Goal: Task Accomplishment & Management: Manage account settings

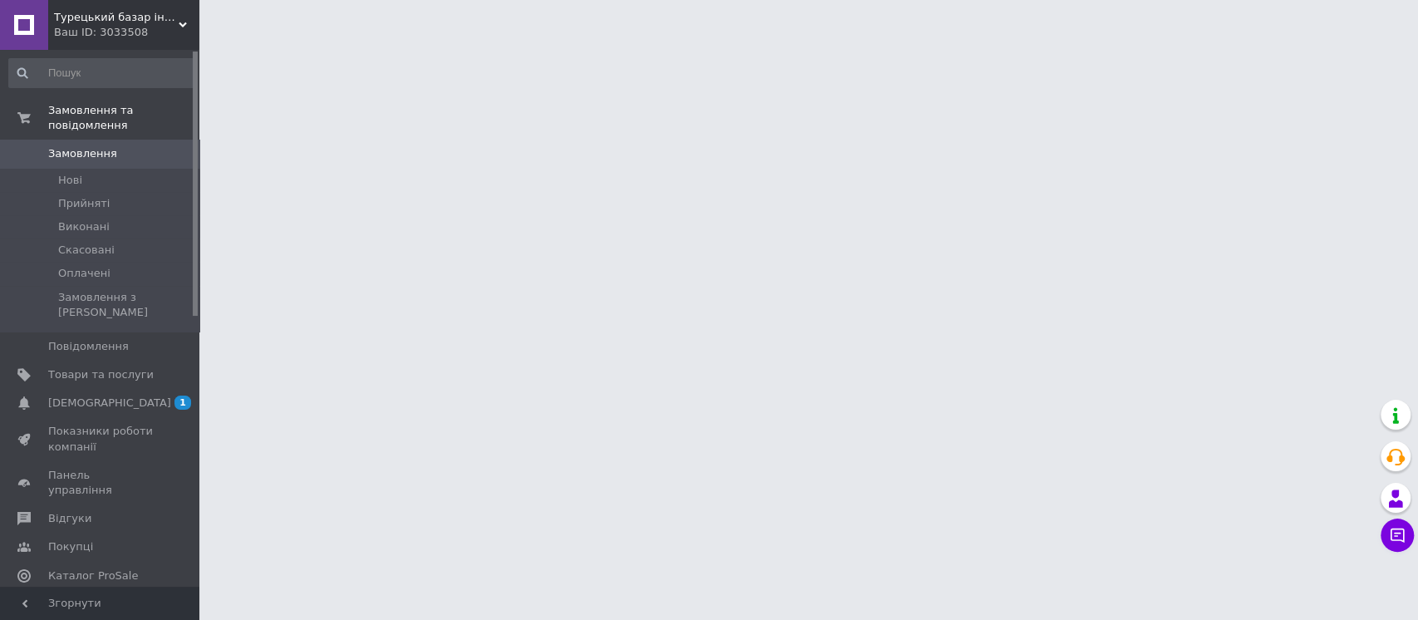
drag, startPoint x: 89, startPoint y: 75, endPoint x: 36, endPoint y: 174, distance: 113.0
click at [90, 74] on input at bounding box center [101, 73] width 187 height 30
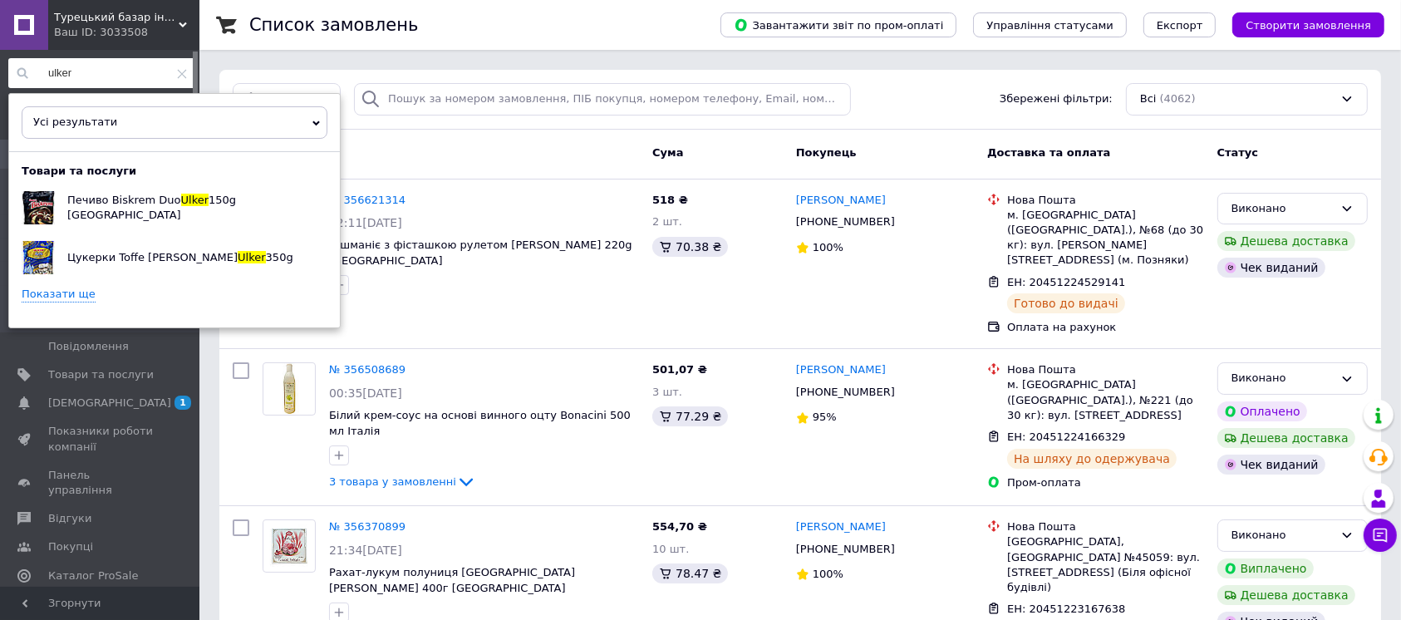
click at [96, 302] on link "Показати ще" at bounding box center [59, 295] width 74 height 16
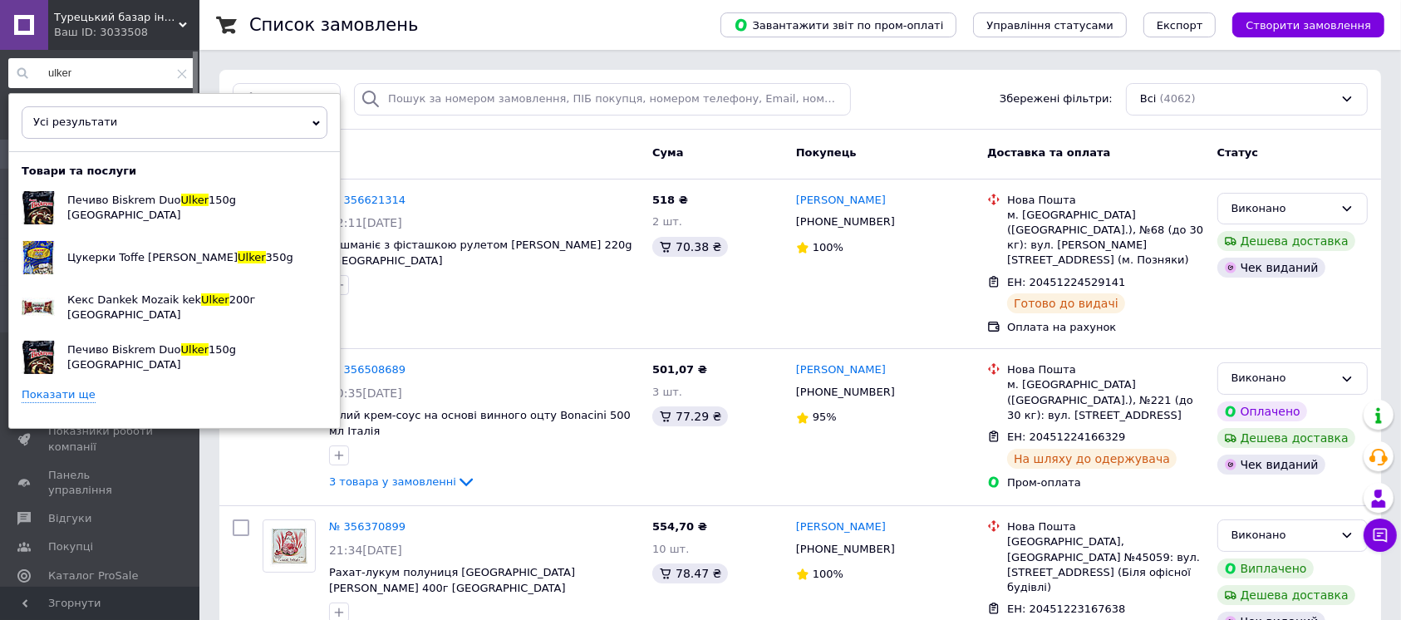
click at [87, 403] on link "Показати ще" at bounding box center [59, 395] width 74 height 16
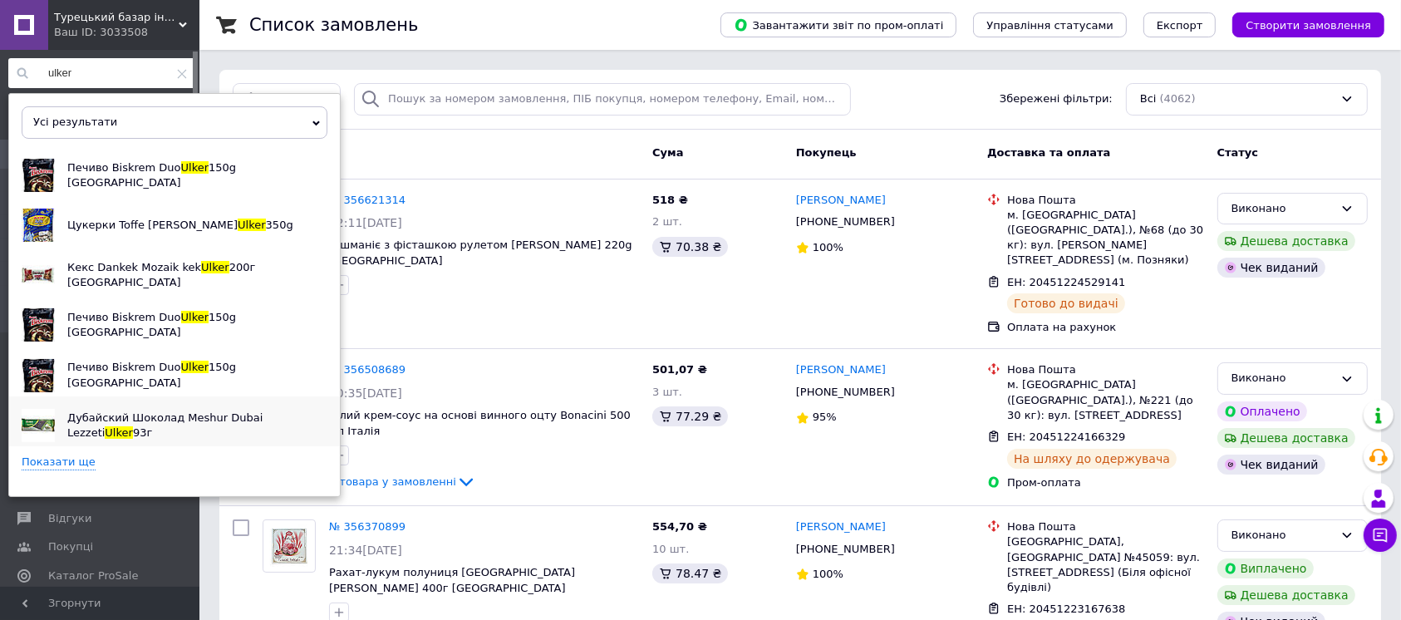
scroll to position [94, 0]
click at [66, 463] on link "Показати ще" at bounding box center [59, 463] width 74 height 16
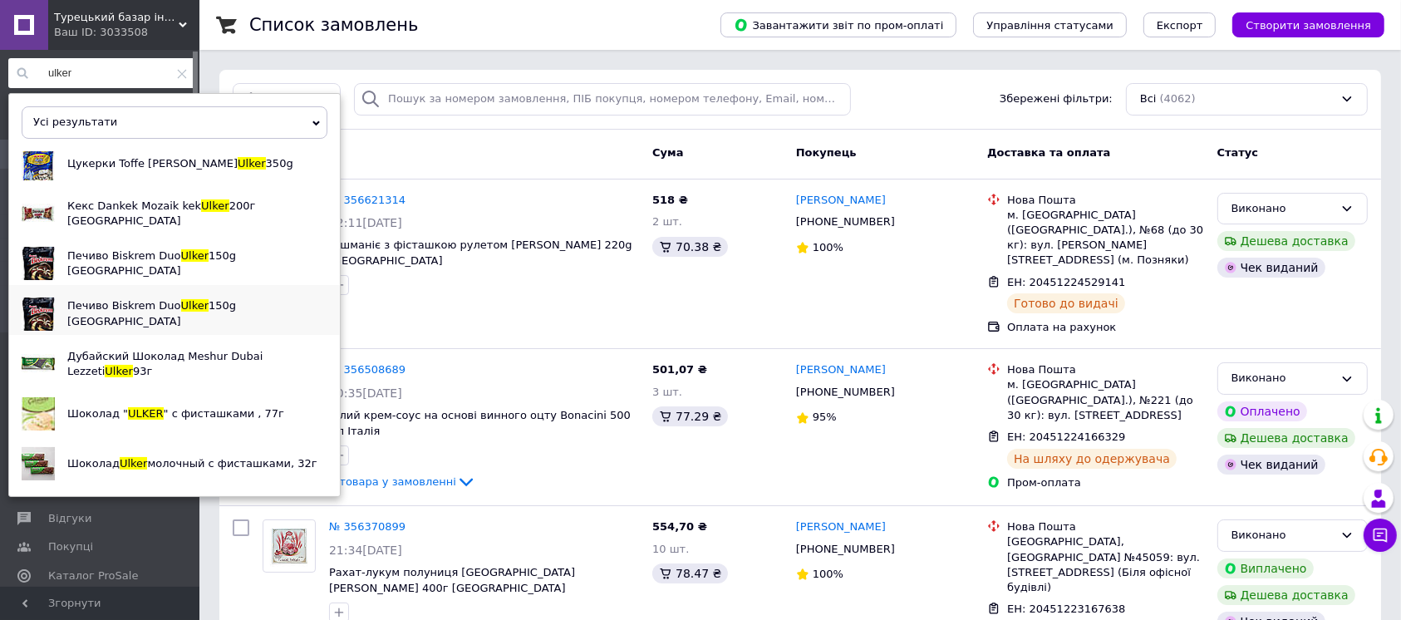
scroll to position [203, 0]
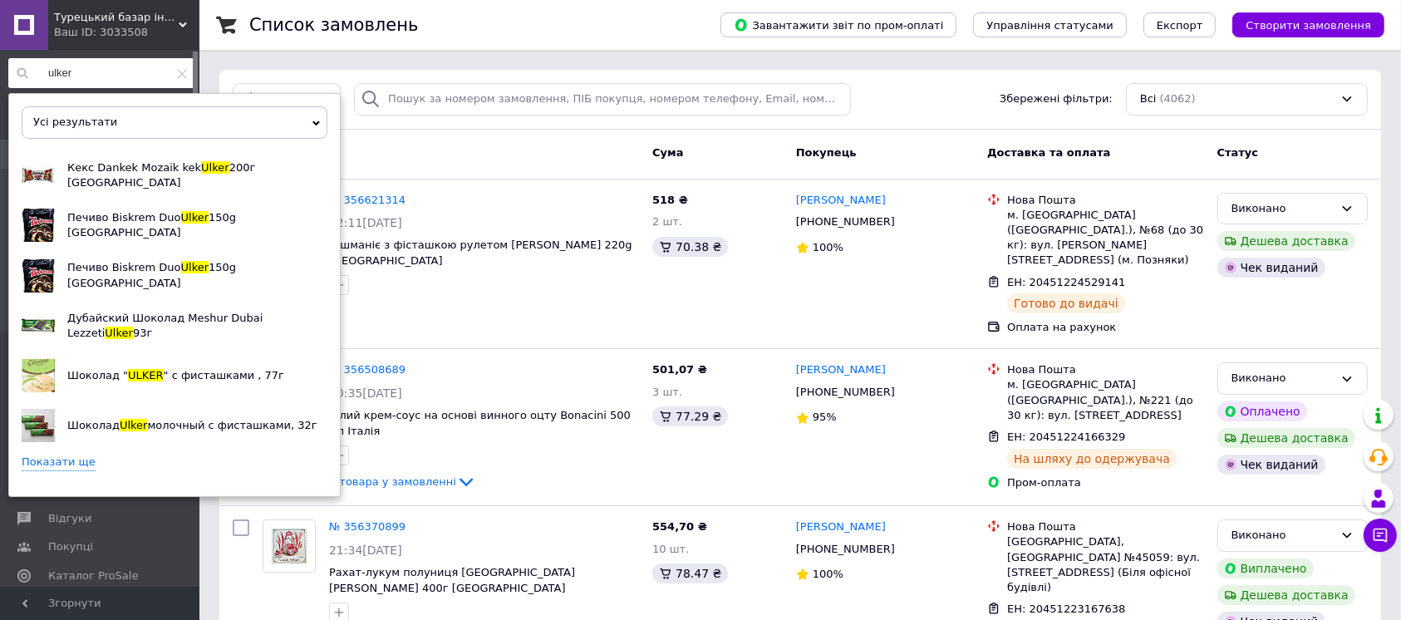
click at [60, 462] on link "Показати ще" at bounding box center [59, 463] width 74 height 16
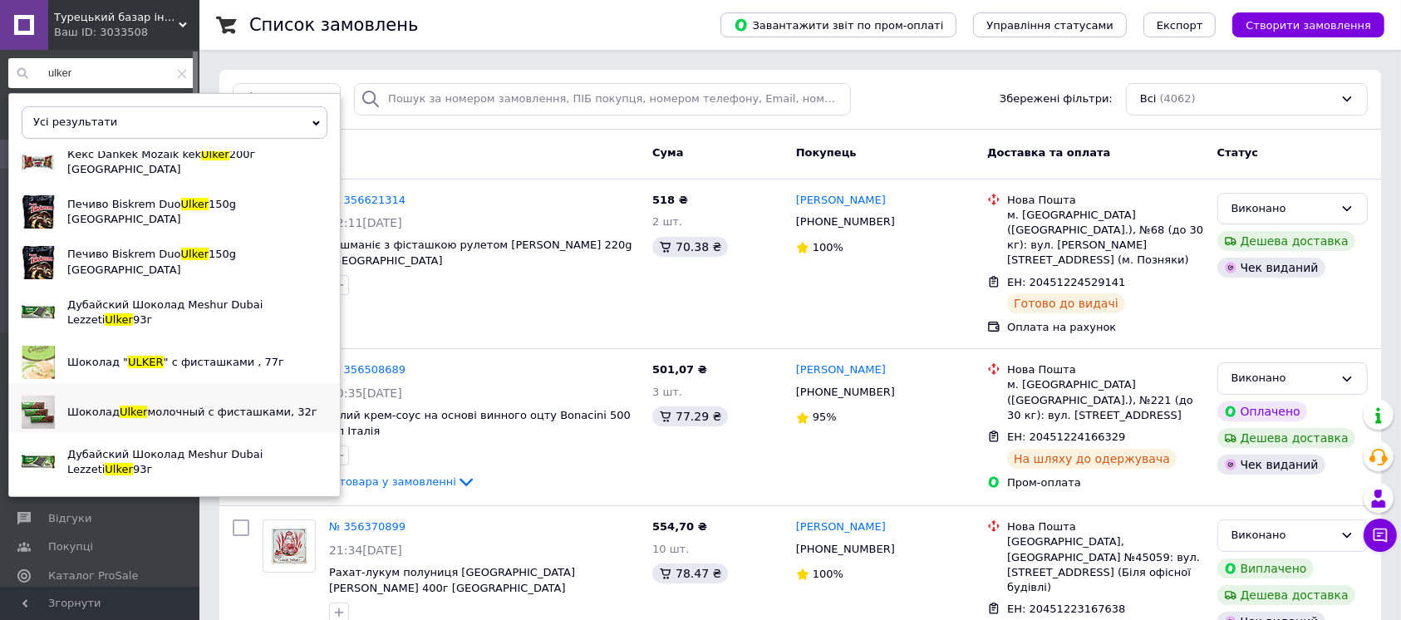
scroll to position [219, 0]
click at [202, 451] on span "Дубайский Шоколад Meshur Dubai Lezzeti" at bounding box center [164, 461] width 195 height 27
click at [147, 416] on span "молочный с фисташками, 32г" at bounding box center [232, 411] width 170 height 12
click at [123, 356] on span "Шоколад "" at bounding box center [97, 362] width 61 height 12
click at [93, 298] on span "Дубайский Шоколад Meshur Dubai Lezzeti" at bounding box center [164, 311] width 195 height 27
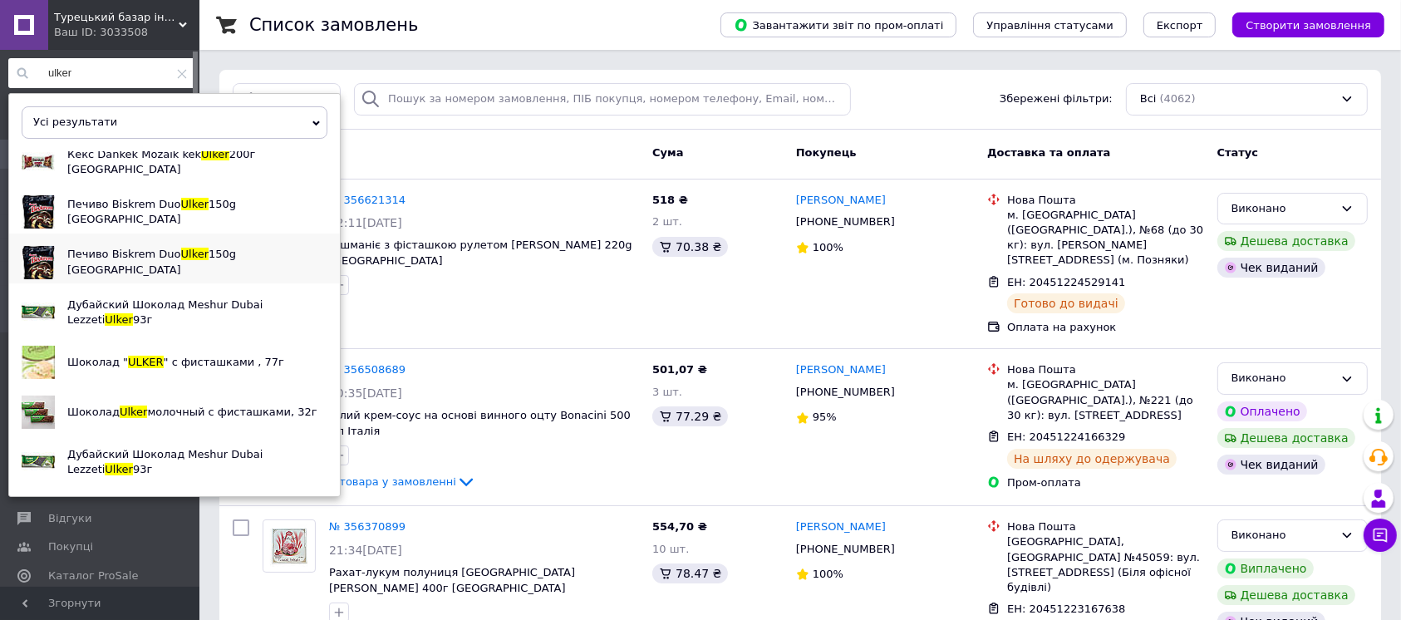
click at [100, 248] on span "Печиво Biskrem Duo" at bounding box center [124, 254] width 114 height 12
click at [178, 198] on span "Печиво Biskrem Duo" at bounding box center [124, 204] width 114 height 12
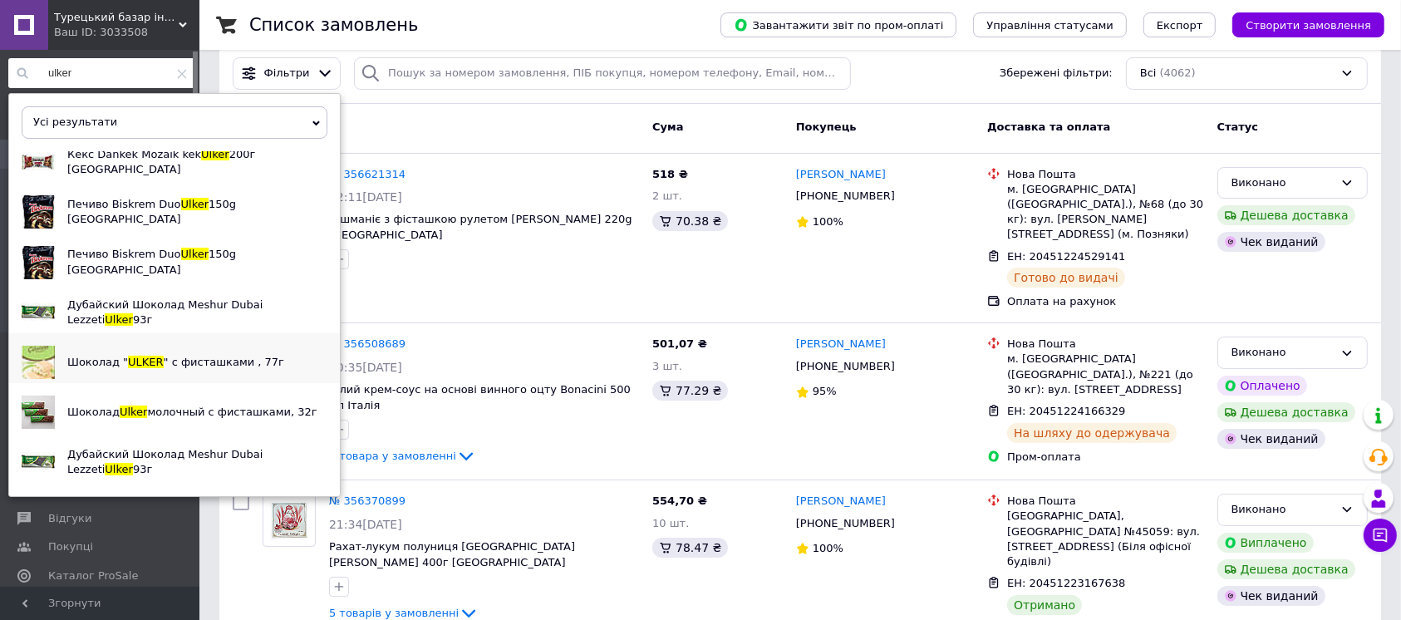
scroll to position [0, 0]
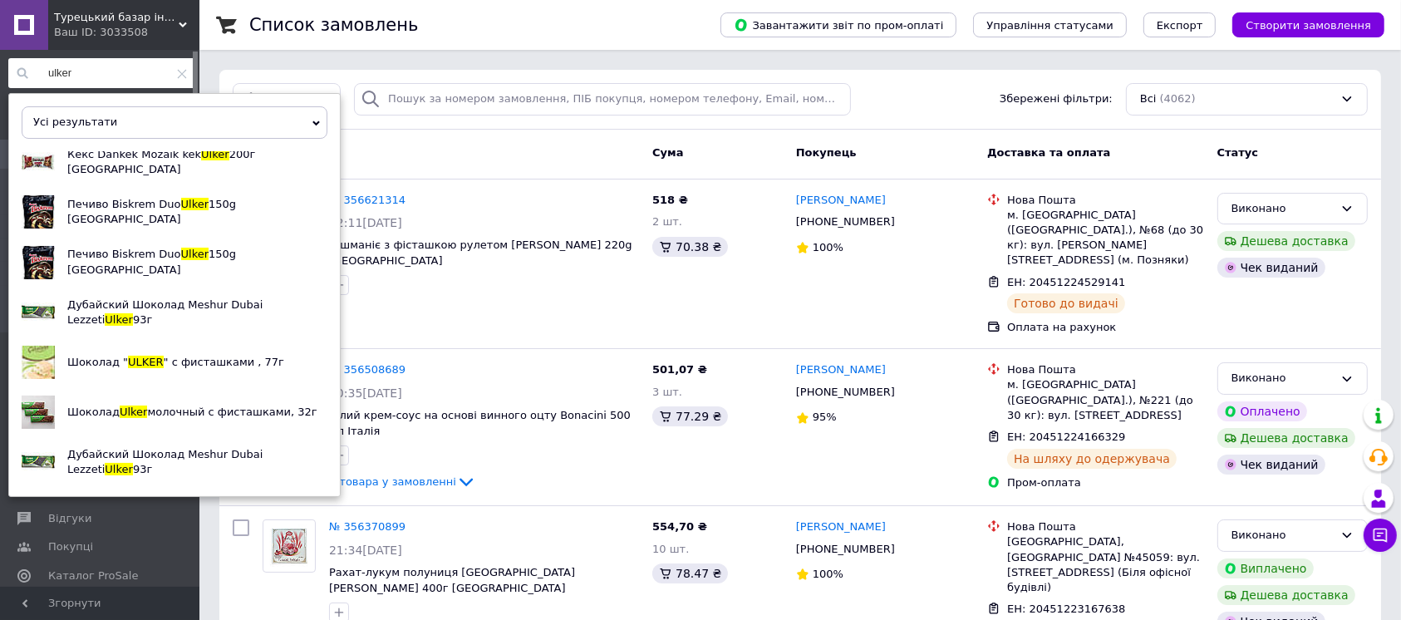
click at [112, 76] on input "ulker" at bounding box center [101, 73] width 187 height 30
click at [117, 127] on span "Усі результати" at bounding box center [75, 121] width 84 height 12
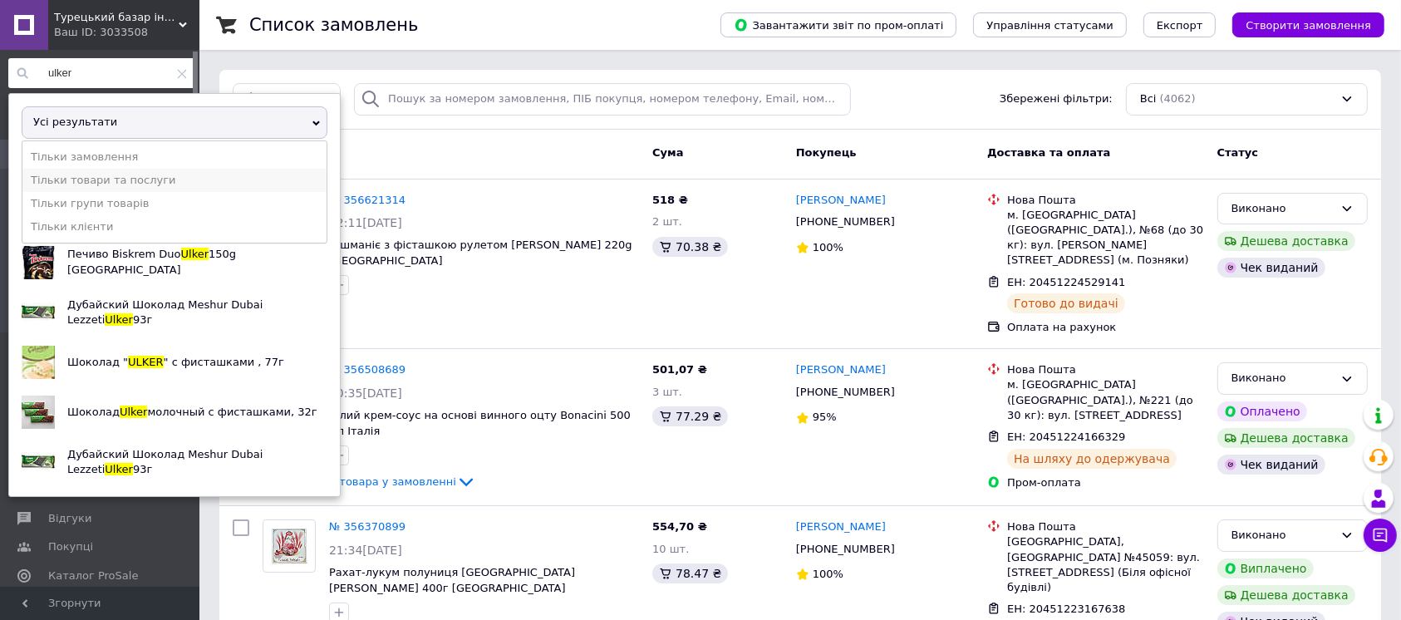
click at [96, 192] on li "Тільки товари та послуги" at bounding box center [174, 180] width 304 height 23
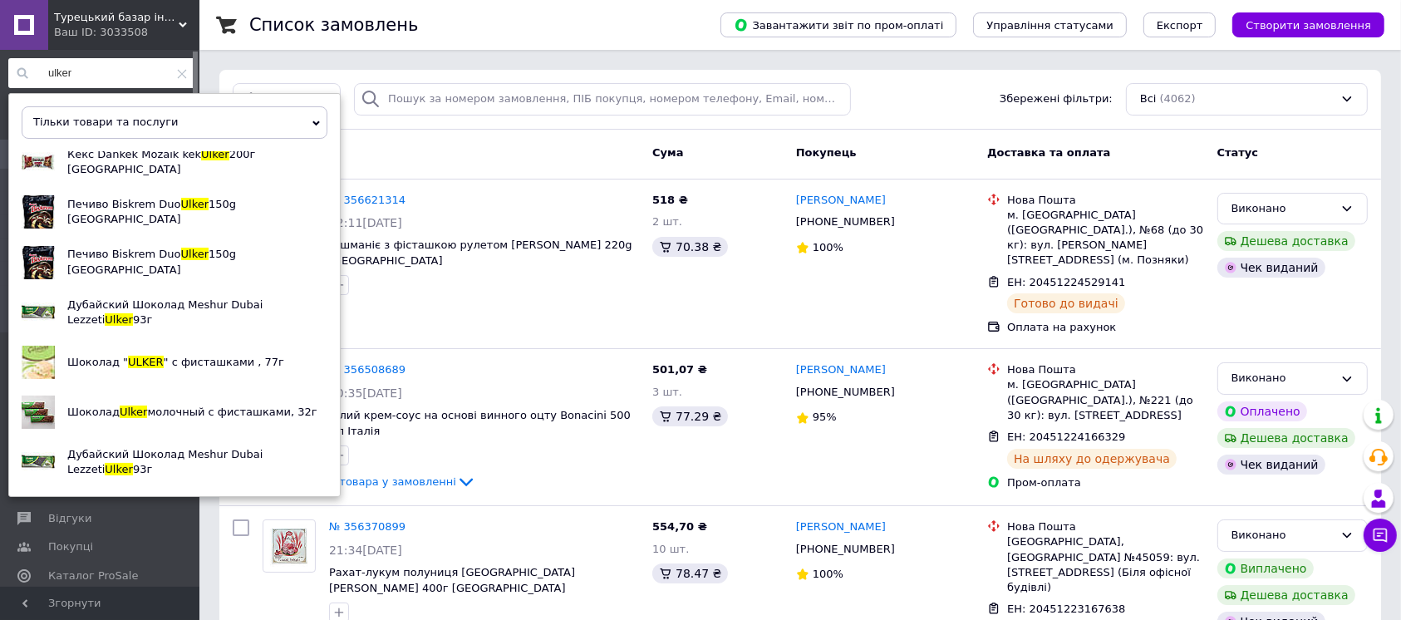
click at [140, 78] on input "ulker" at bounding box center [101, 73] width 187 height 30
click at [135, 84] on input "ulker" at bounding box center [101, 73] width 187 height 30
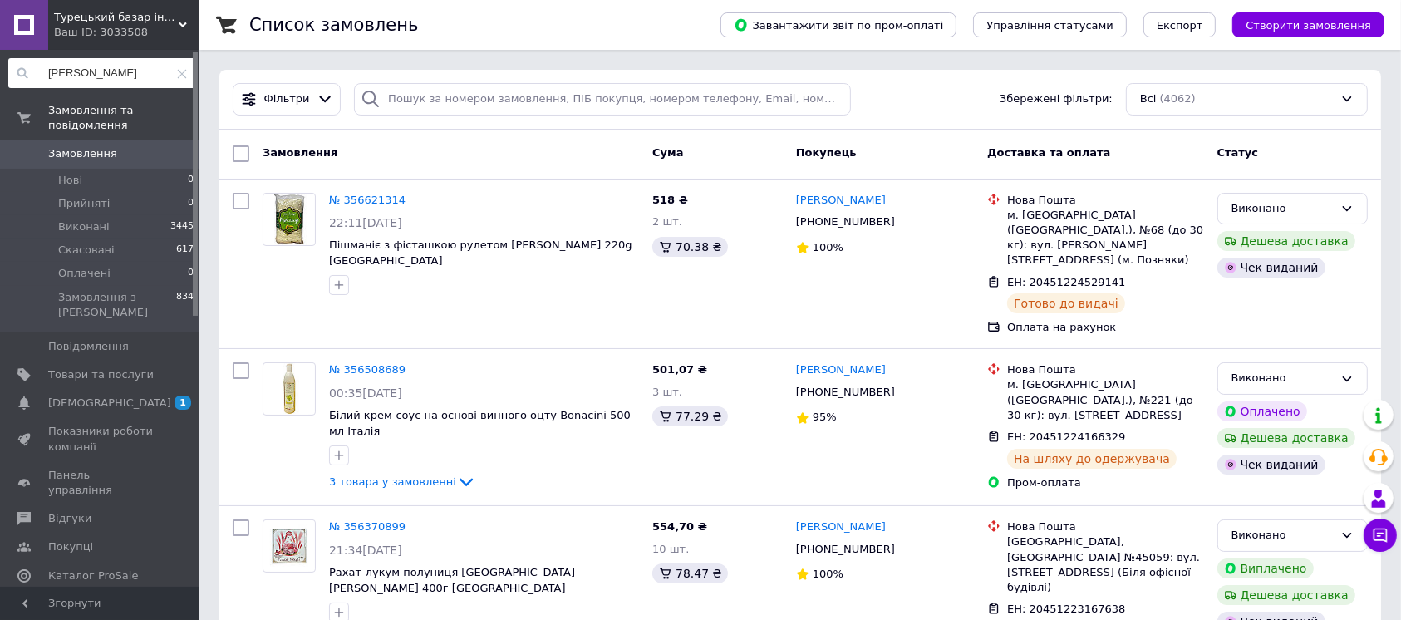
click at [100, 74] on input "[PERSON_NAME]" at bounding box center [101, 73] width 187 height 30
type input "u"
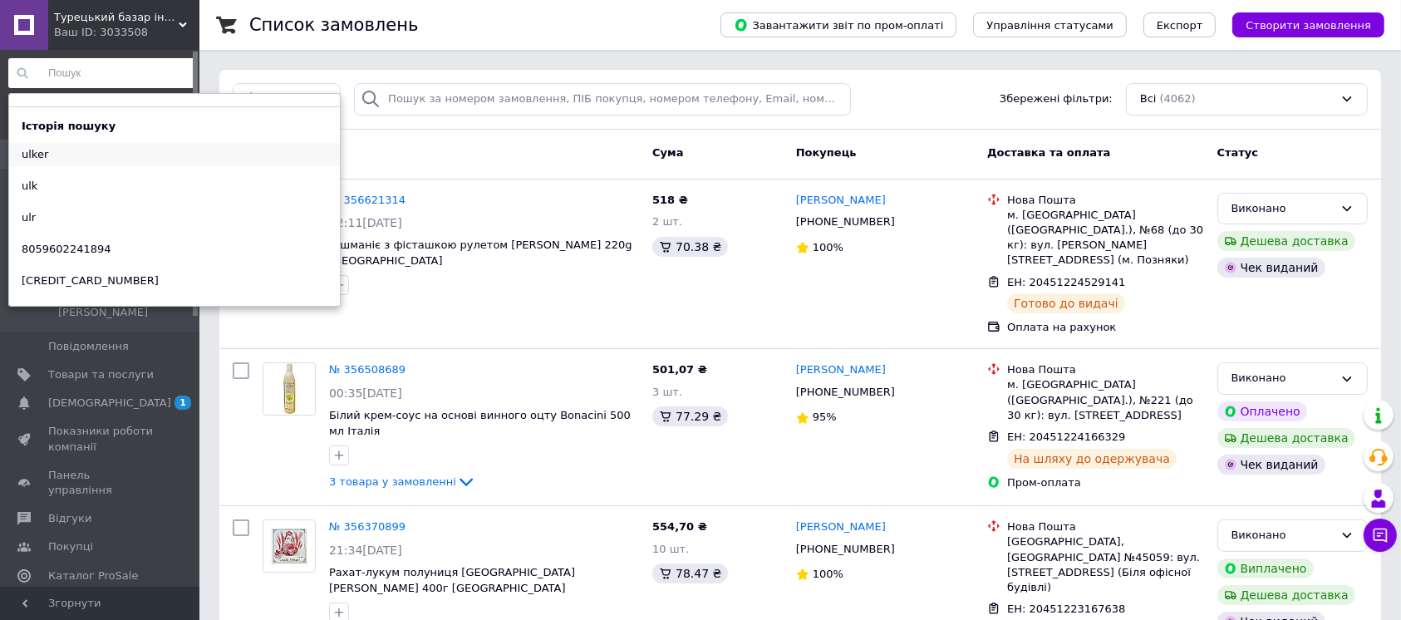
click at [47, 150] on div "ulker" at bounding box center [35, 154] width 52 height 23
type input "ulker"
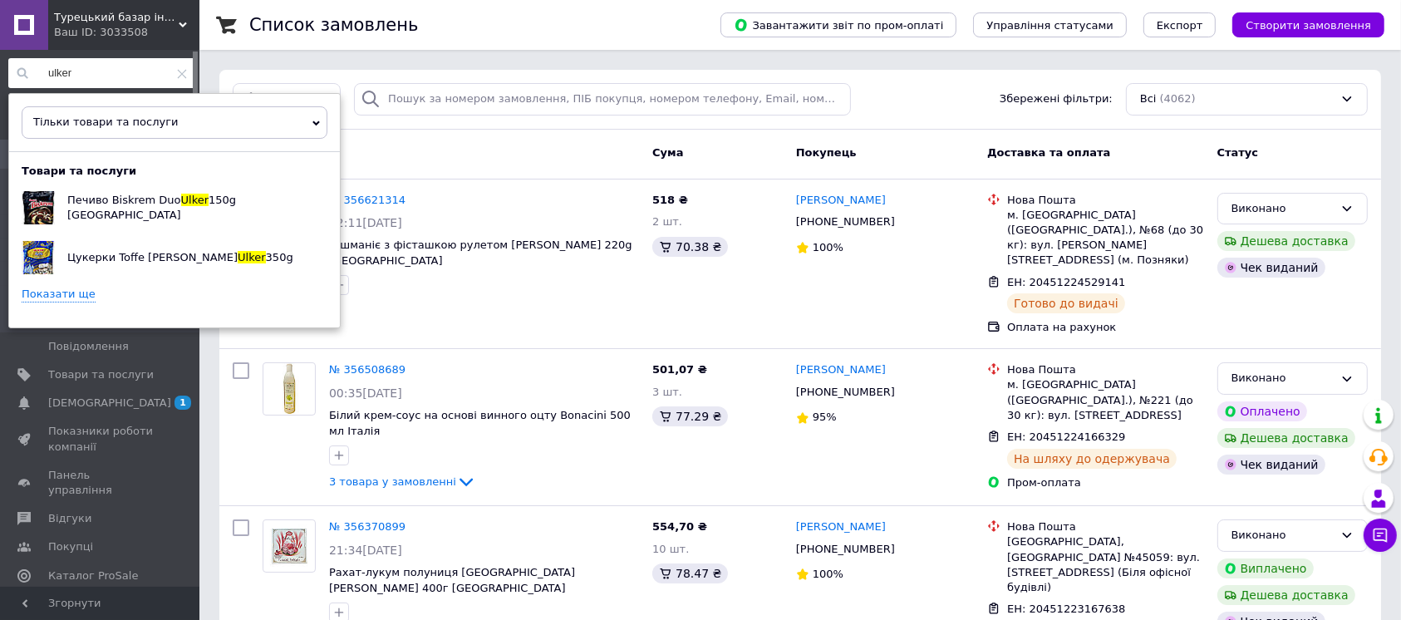
click at [86, 302] on link "Показати ще" at bounding box center [59, 295] width 74 height 16
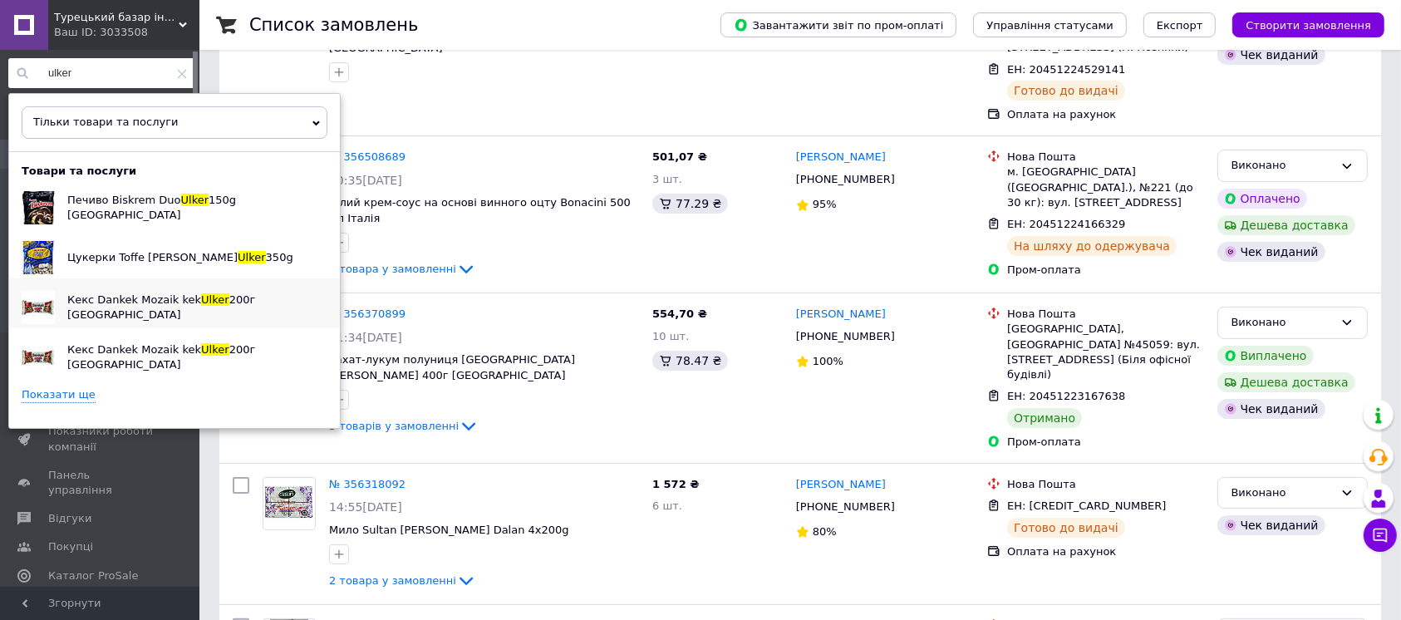
scroll to position [221, 0]
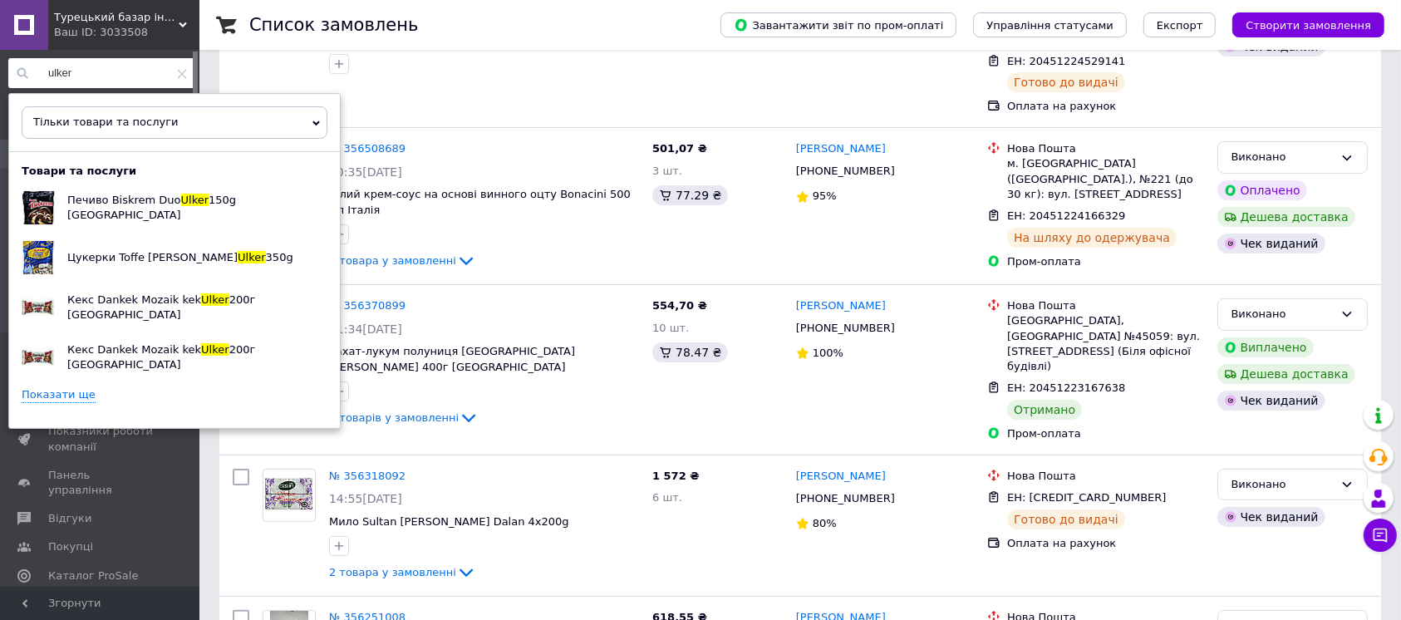
click at [71, 403] on link "Показати ще" at bounding box center [59, 395] width 74 height 16
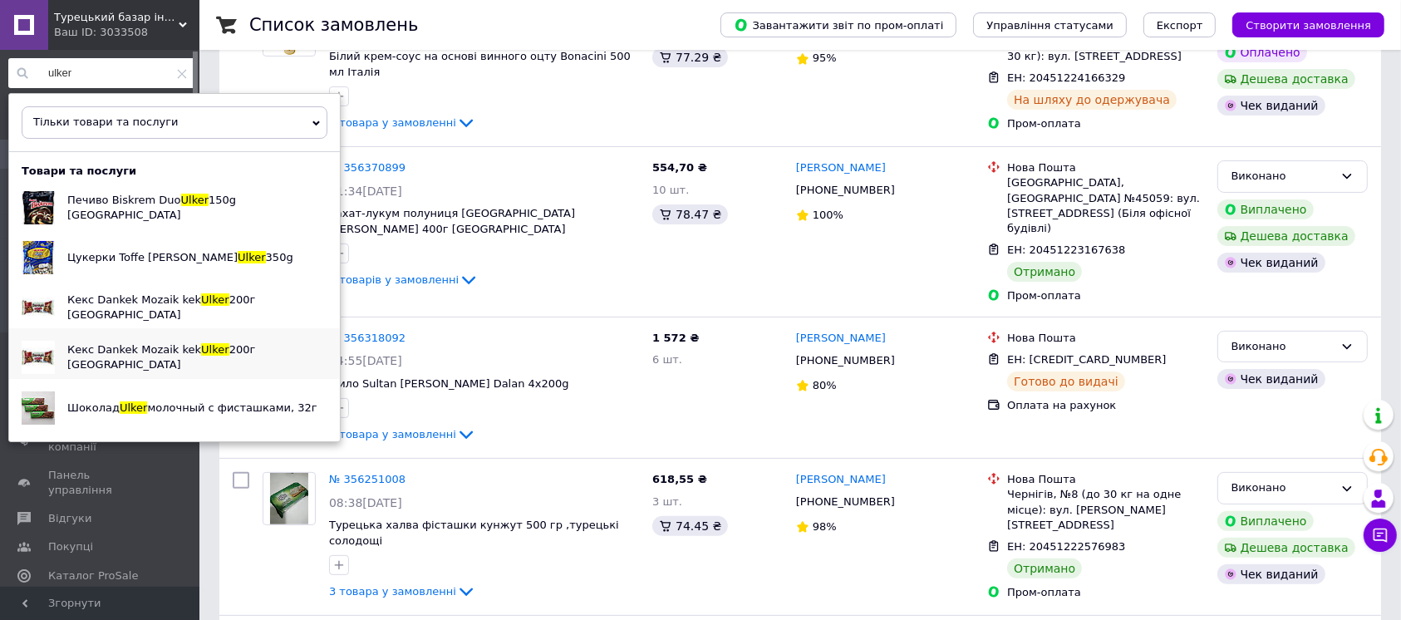
scroll to position [443, 0]
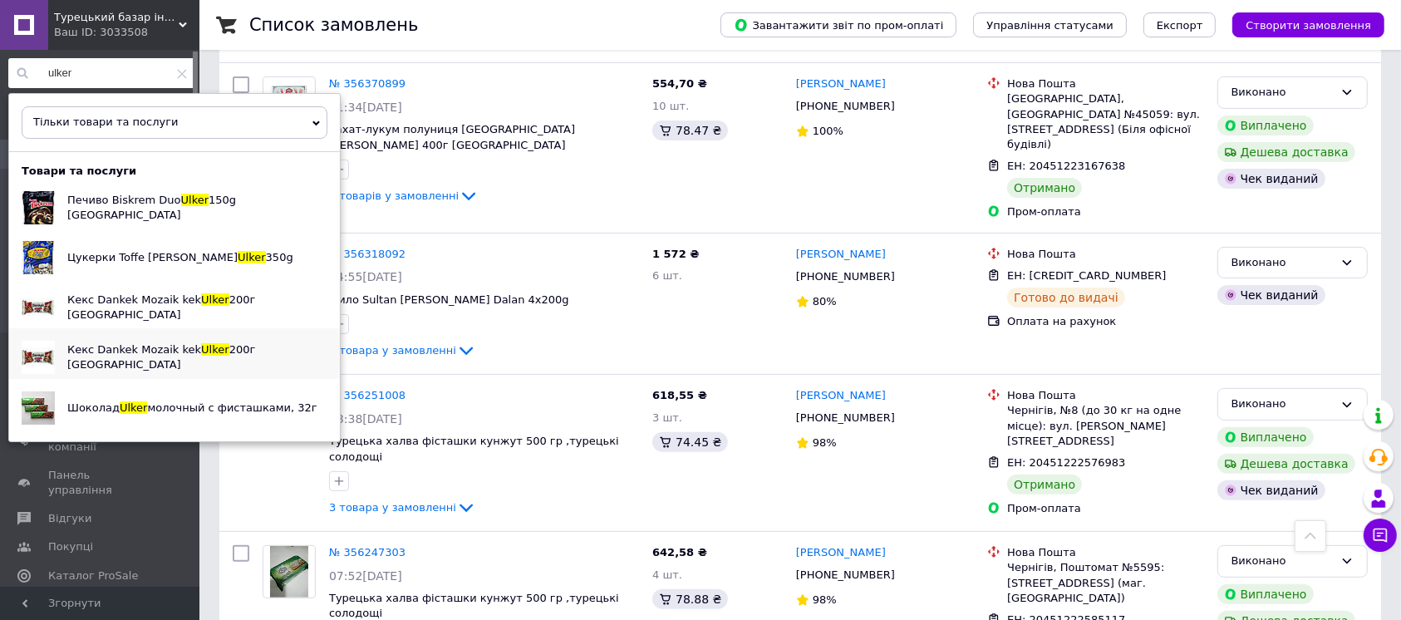
click at [85, 356] on span "Кекс Dankek Mozaik kek" at bounding box center [134, 349] width 134 height 12
click at [77, 321] on span "200г [GEOGRAPHIC_DATA]" at bounding box center [161, 306] width 188 height 27
click at [171, 263] on span "Цукерки Toffe [PERSON_NAME]" at bounding box center [152, 257] width 170 height 12
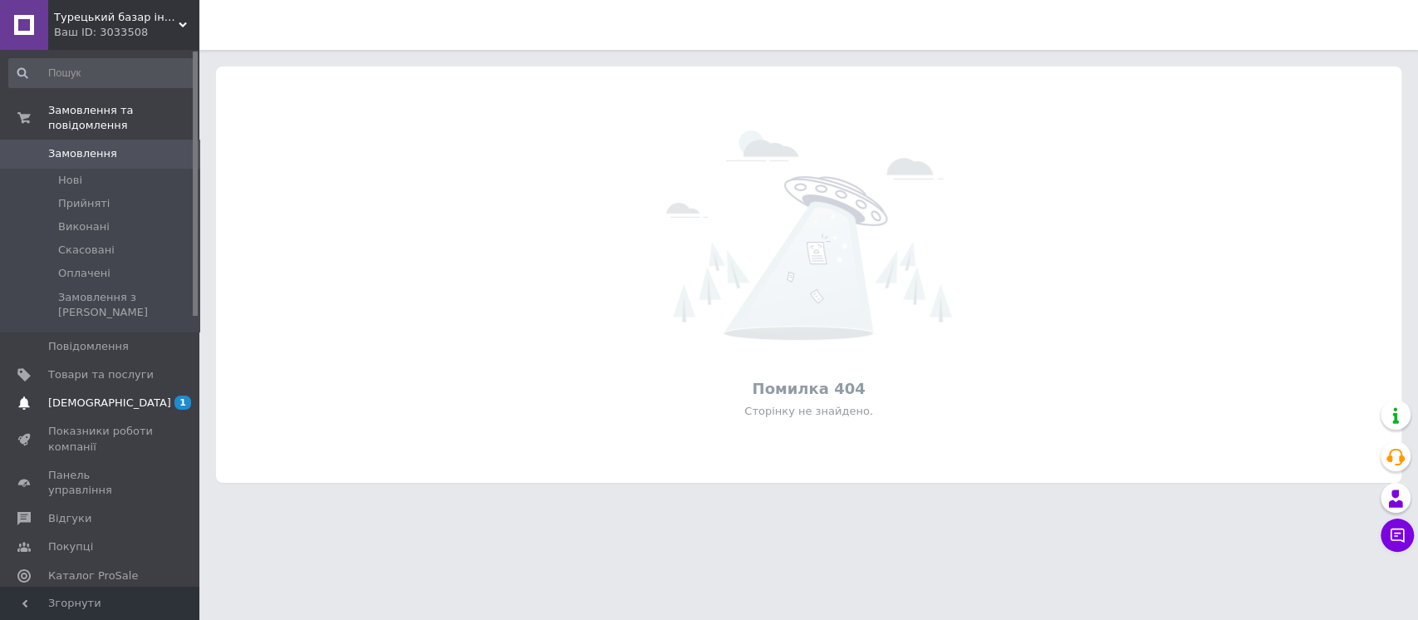
click at [101, 410] on span "[DEMOGRAPHIC_DATA]" at bounding box center [109, 403] width 123 height 15
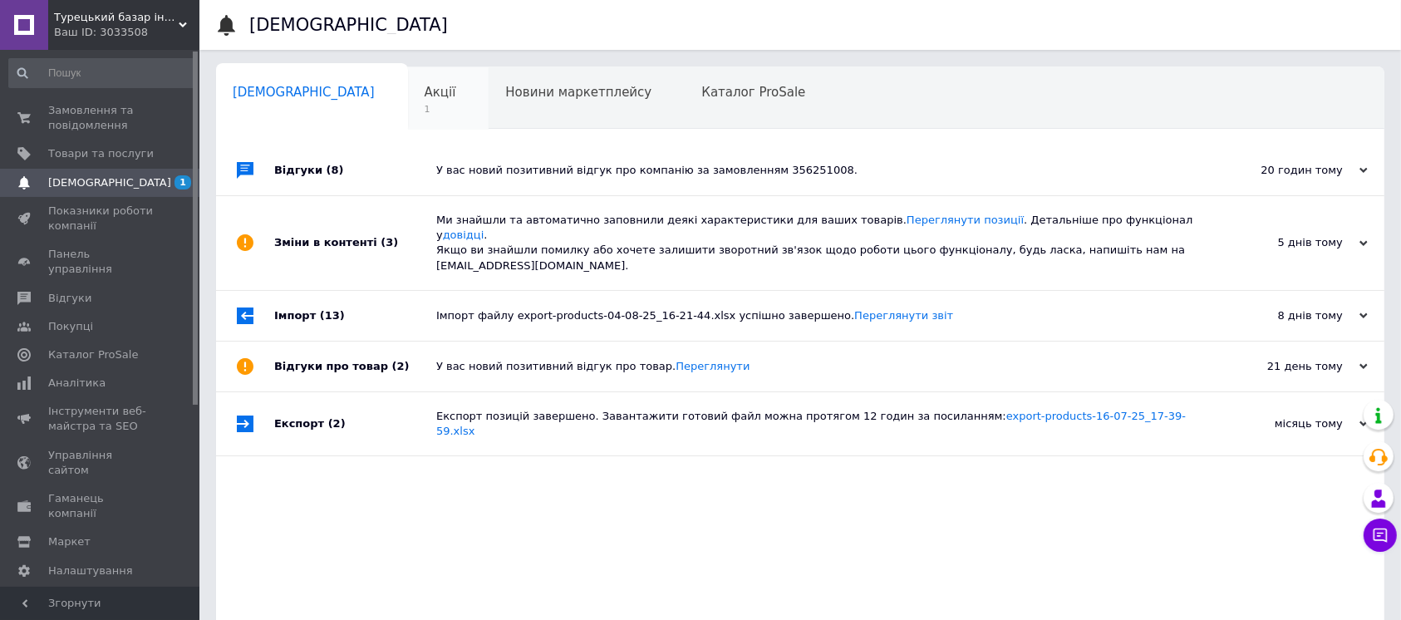
click at [425, 95] on span "Акції" at bounding box center [441, 92] width 32 height 15
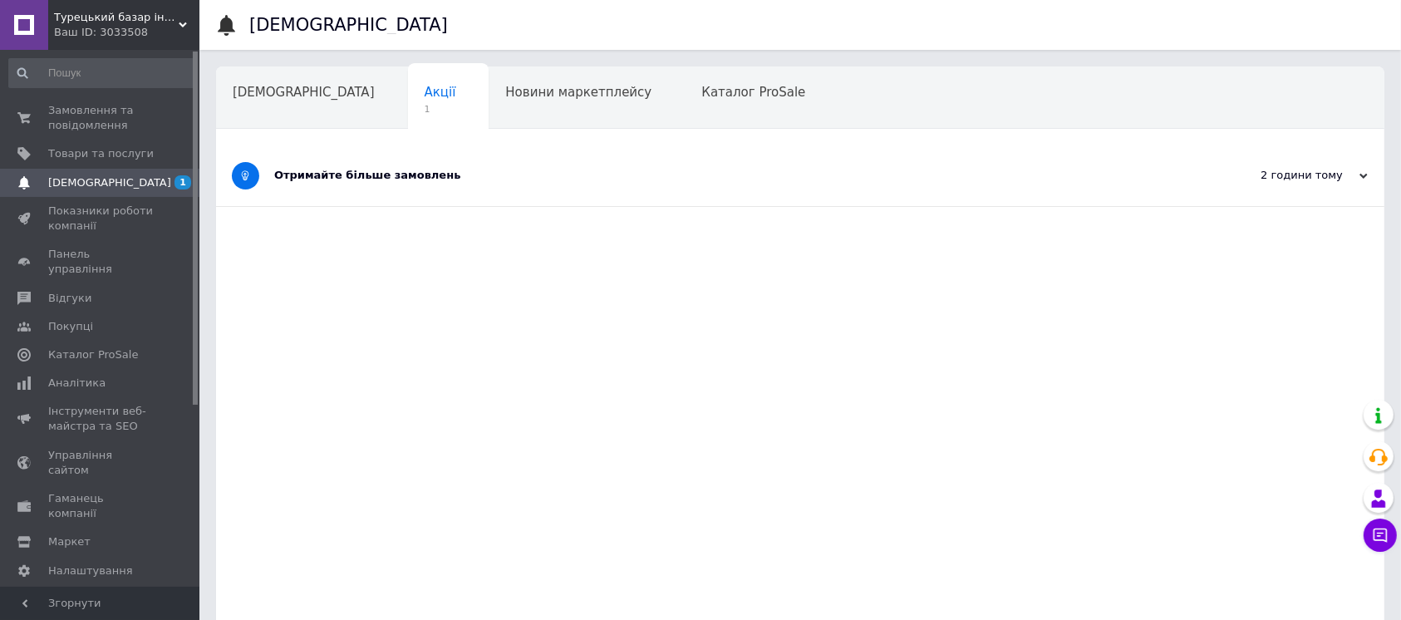
click at [397, 172] on div "Отримайте більше замовлень" at bounding box center [737, 175] width 927 height 15
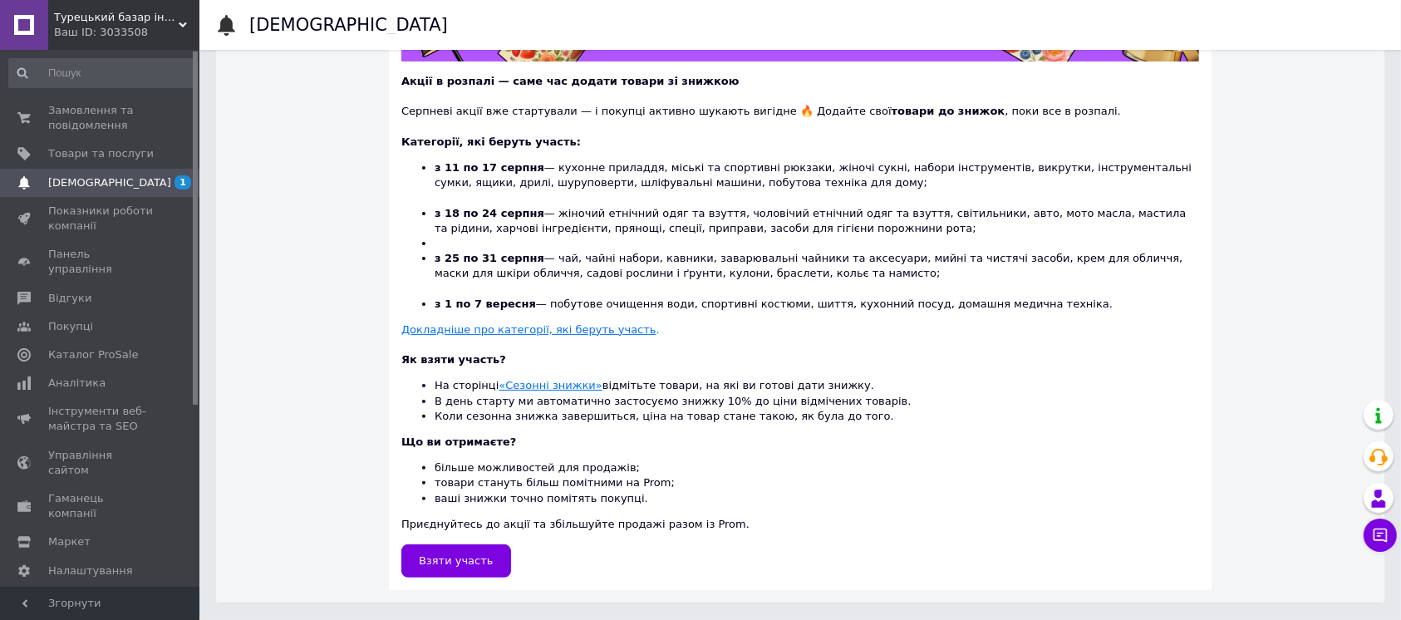
scroll to position [632, 0]
click at [474, 554] on span "Взяти участь" at bounding box center [456, 560] width 75 height 12
